Goal: Find specific page/section: Find specific page/section

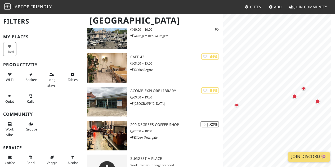
scroll to position [78, 0]
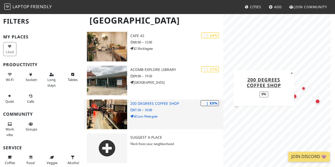
click at [152, 103] on h3 "200 Degrees Coffee Shop" at bounding box center [176, 103] width 93 height 4
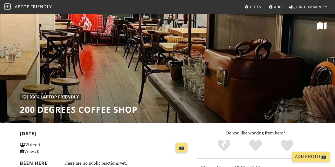
scroll to position [10, 0]
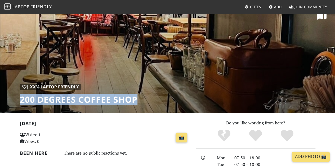
drag, startPoint x: 139, startPoint y: 98, endPoint x: 7, endPoint y: 96, distance: 131.8
click at [7, 96] on div "| XX% Laptop Friendly 200 Degrees Coffee Shop" at bounding box center [167, 58] width 335 height 110
copy h1 "200 Degrees Coffee Shop"
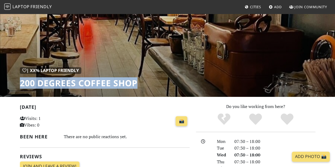
scroll to position [0, 0]
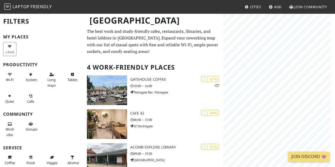
scroll to position [78, 0]
